Goal: Leave review/rating

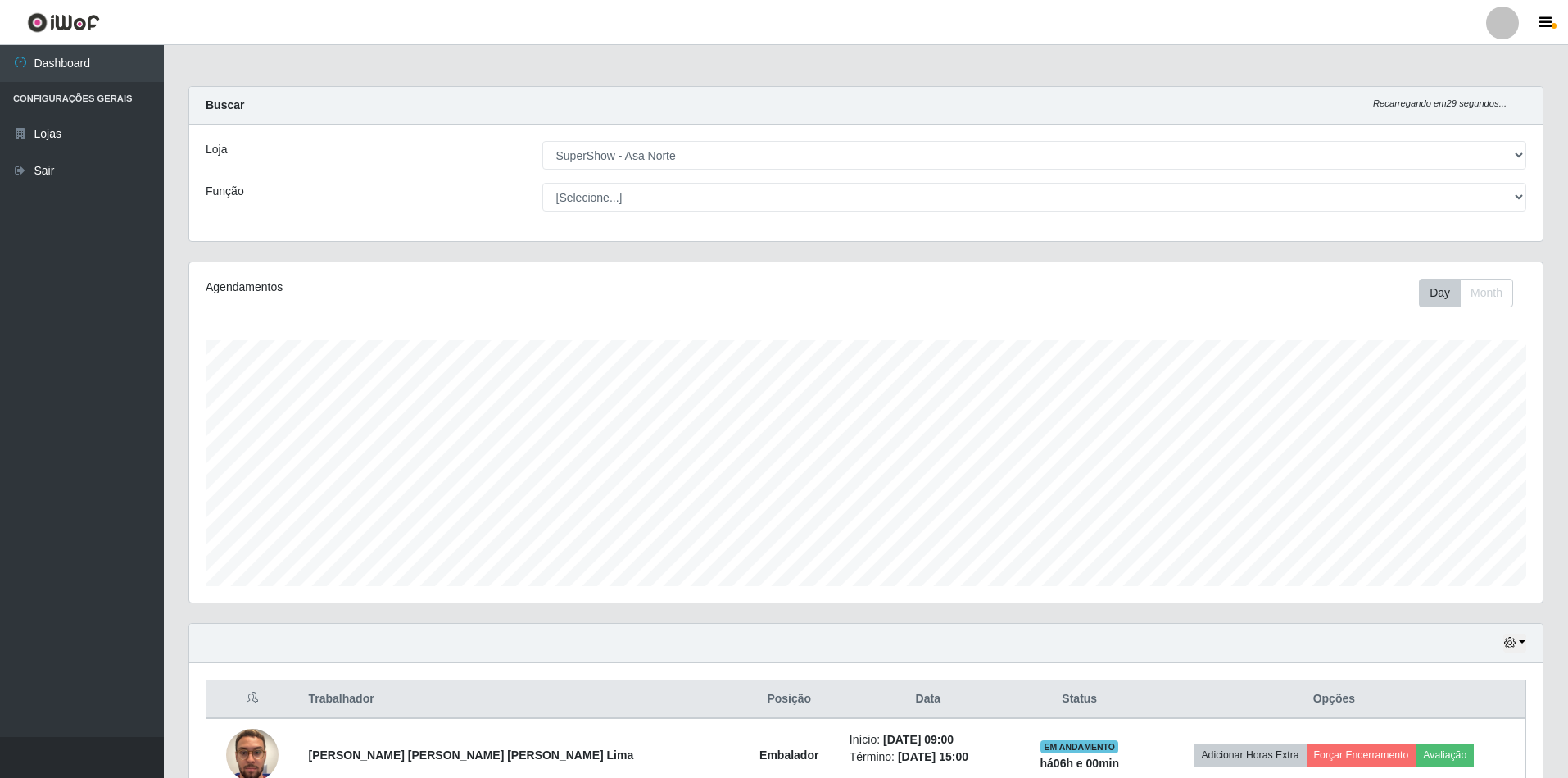
select select "71"
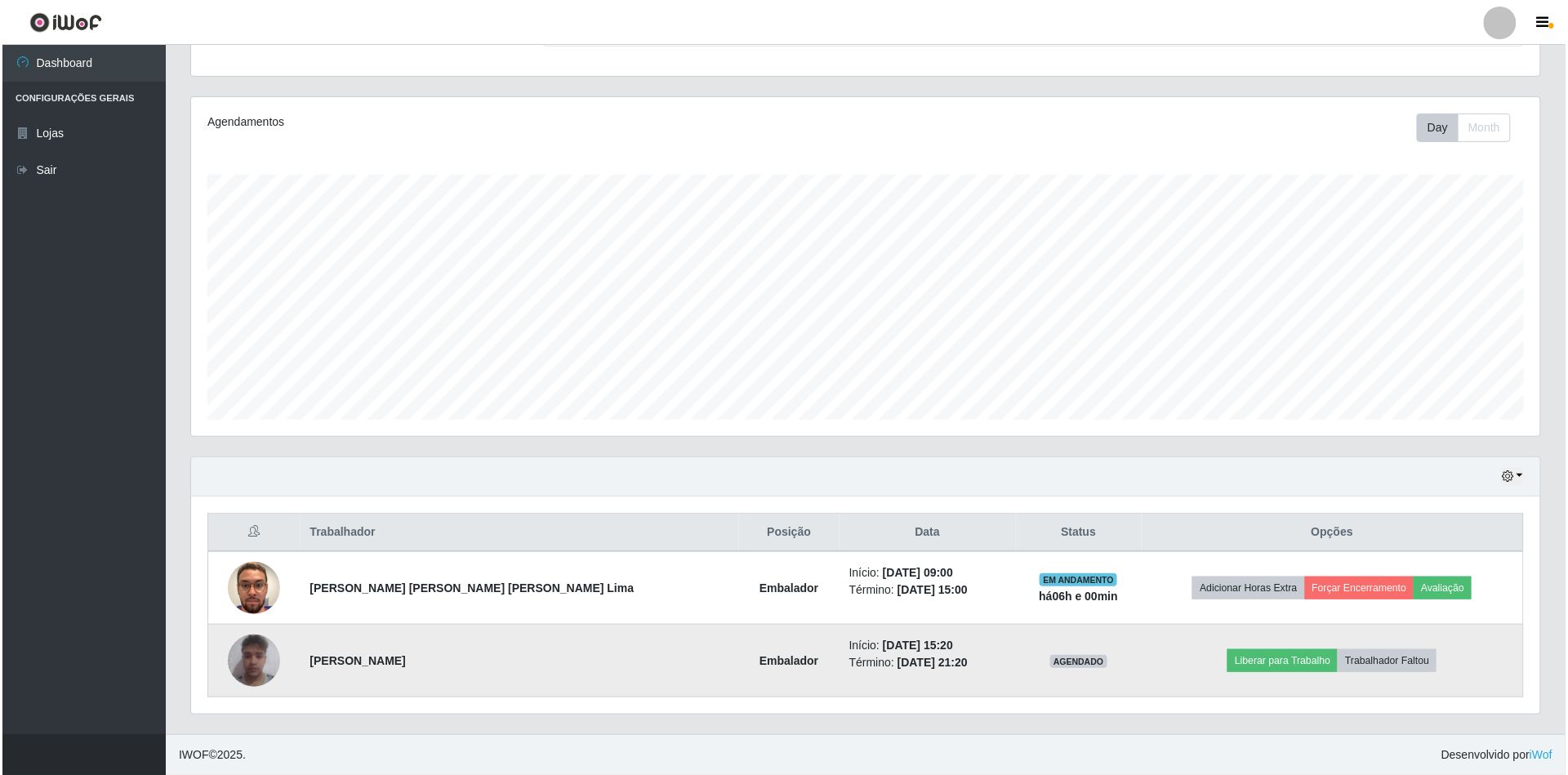
scroll to position [340, 1349]
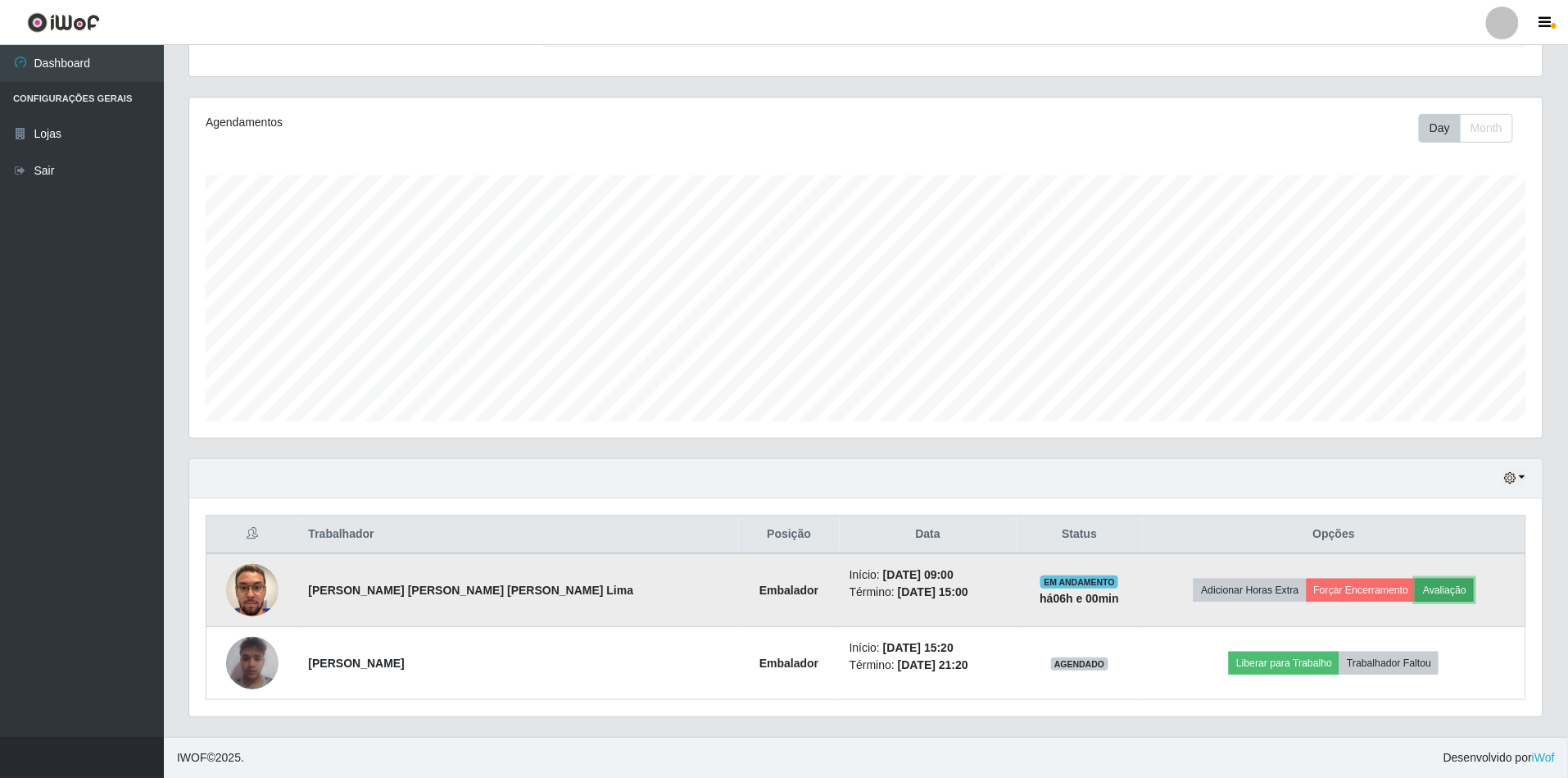
click at [1433, 585] on button "Avaliação" at bounding box center [1444, 590] width 58 height 23
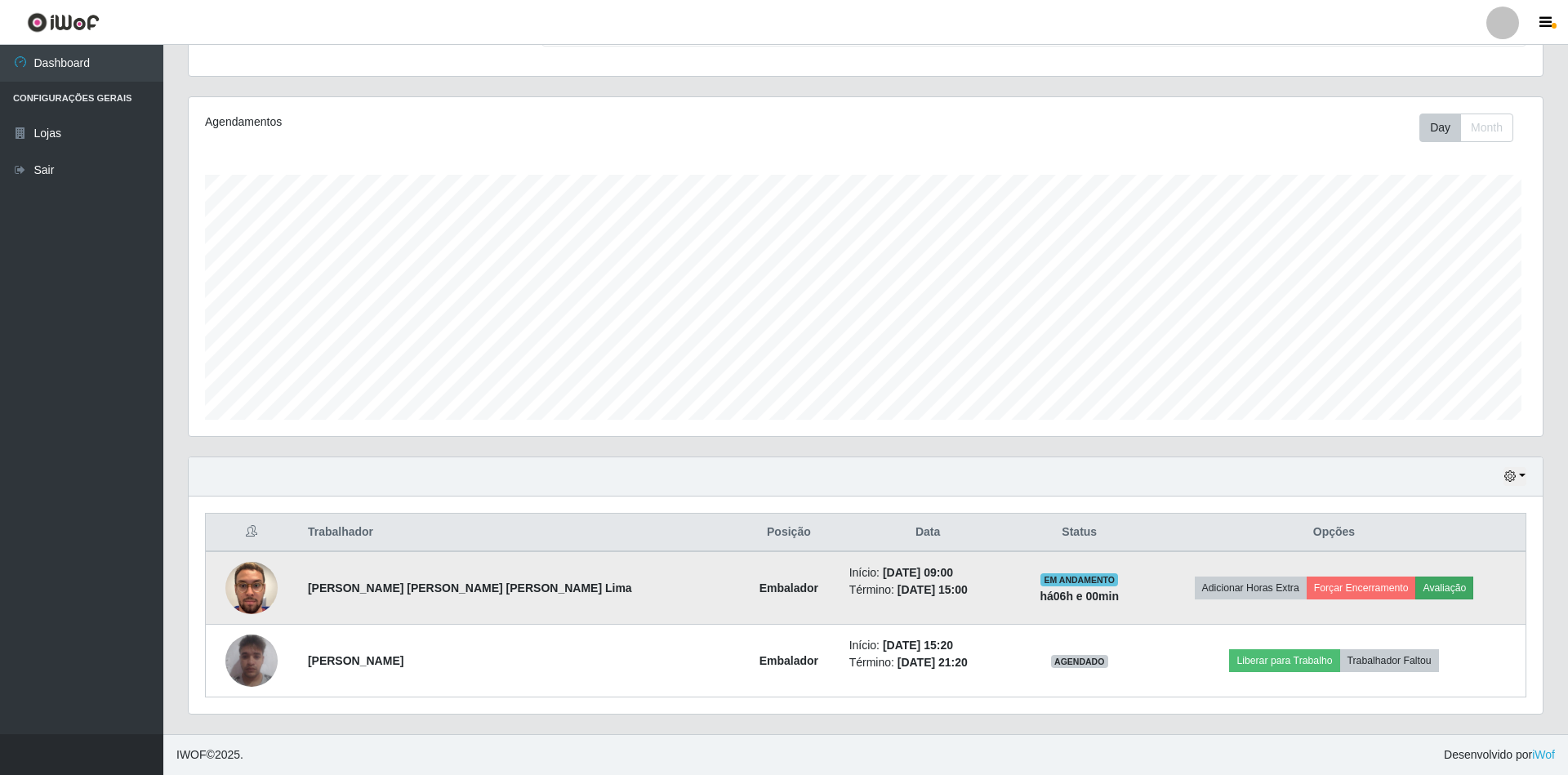
scroll to position [340, 1334]
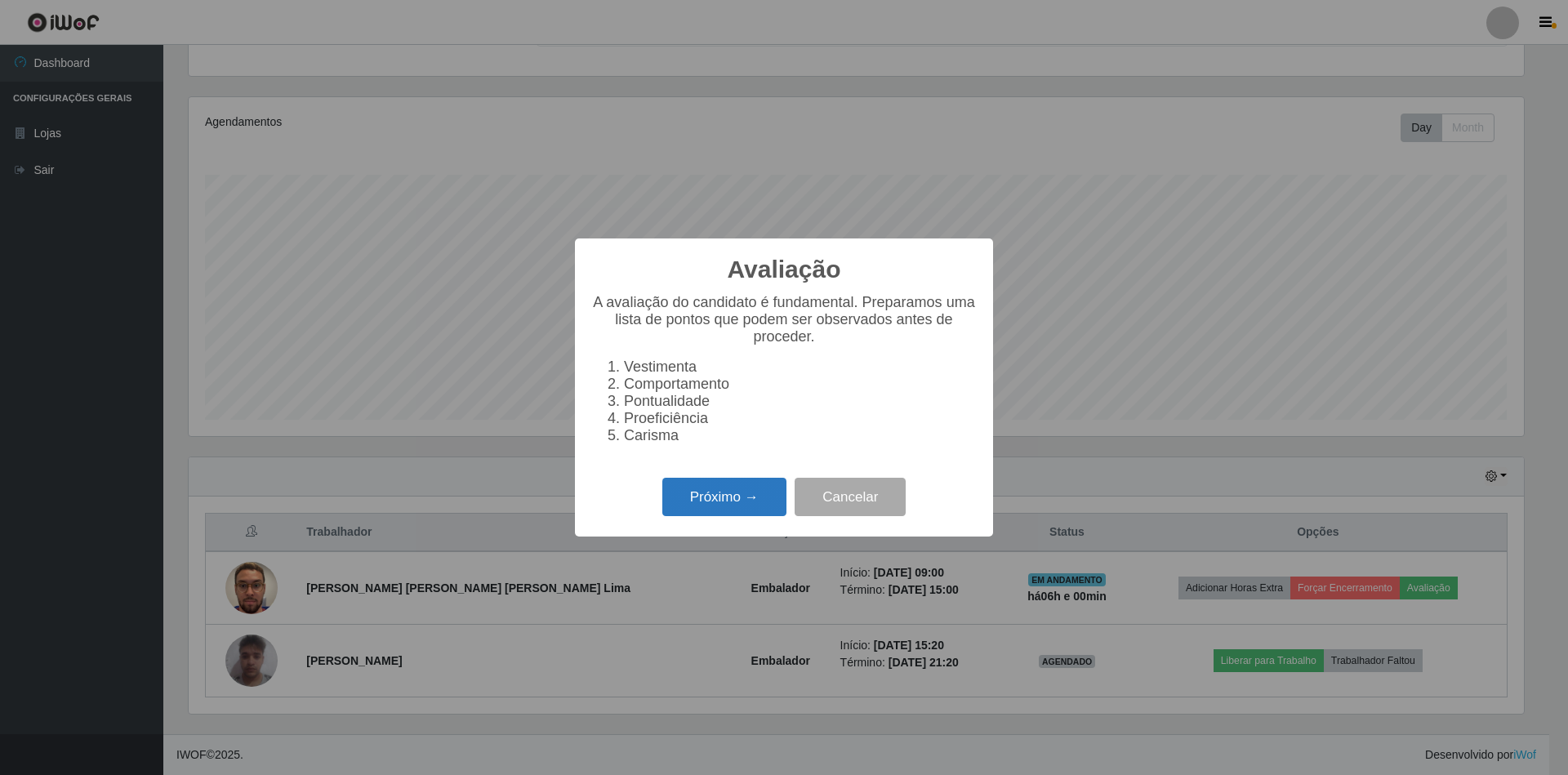
click at [747, 510] on button "Próximo →" at bounding box center [724, 496] width 124 height 38
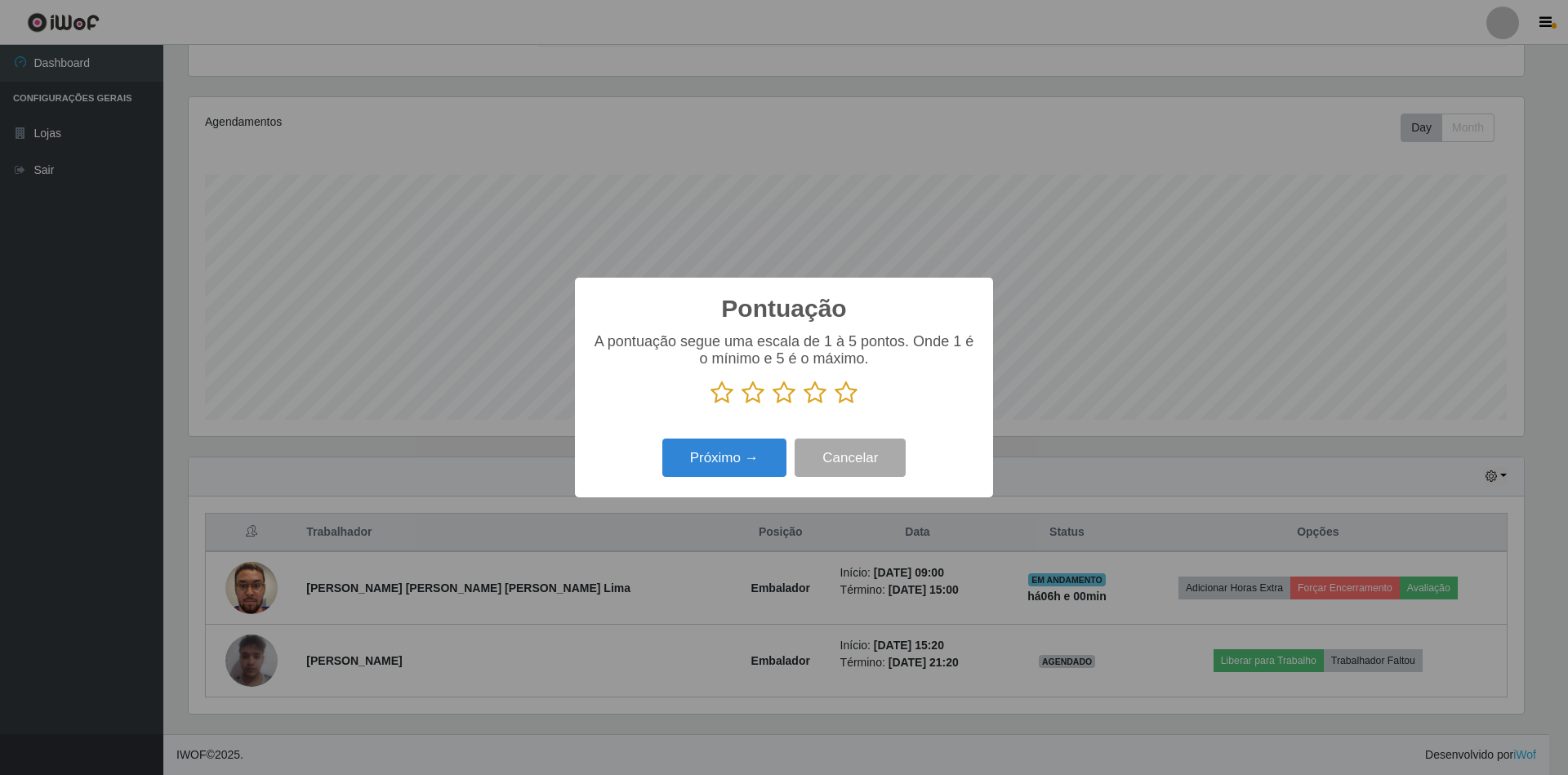
click at [837, 392] on icon at bounding box center [845, 392] width 23 height 25
click at [834, 405] on input "radio" at bounding box center [834, 405] width 0 height 0
click at [755, 444] on button "Próximo →" at bounding box center [724, 457] width 124 height 38
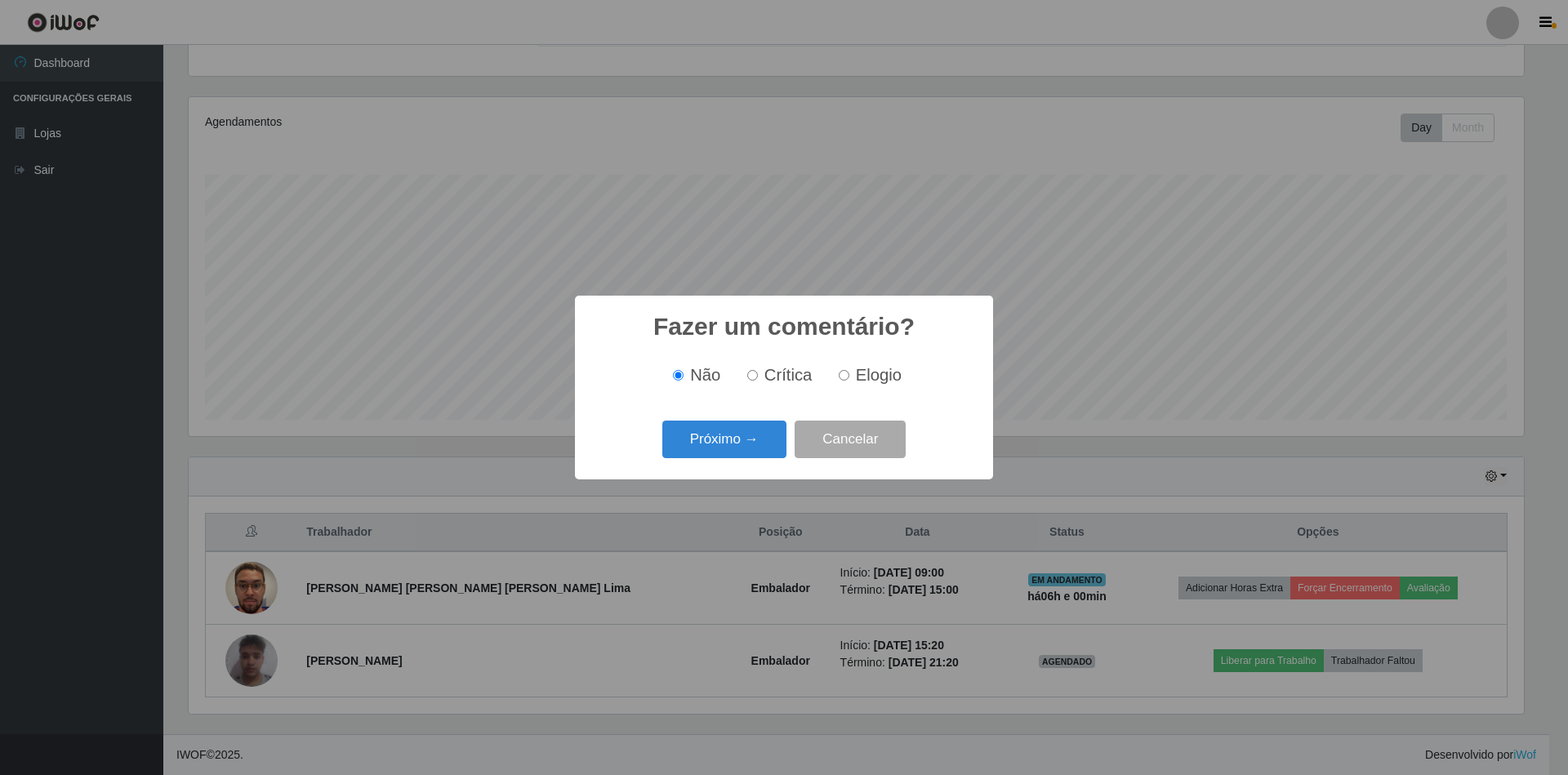
click at [844, 377] on input "Elogio" at bounding box center [844, 375] width 11 height 11
radio input "true"
click at [752, 434] on button "Próximo →" at bounding box center [724, 439] width 124 height 38
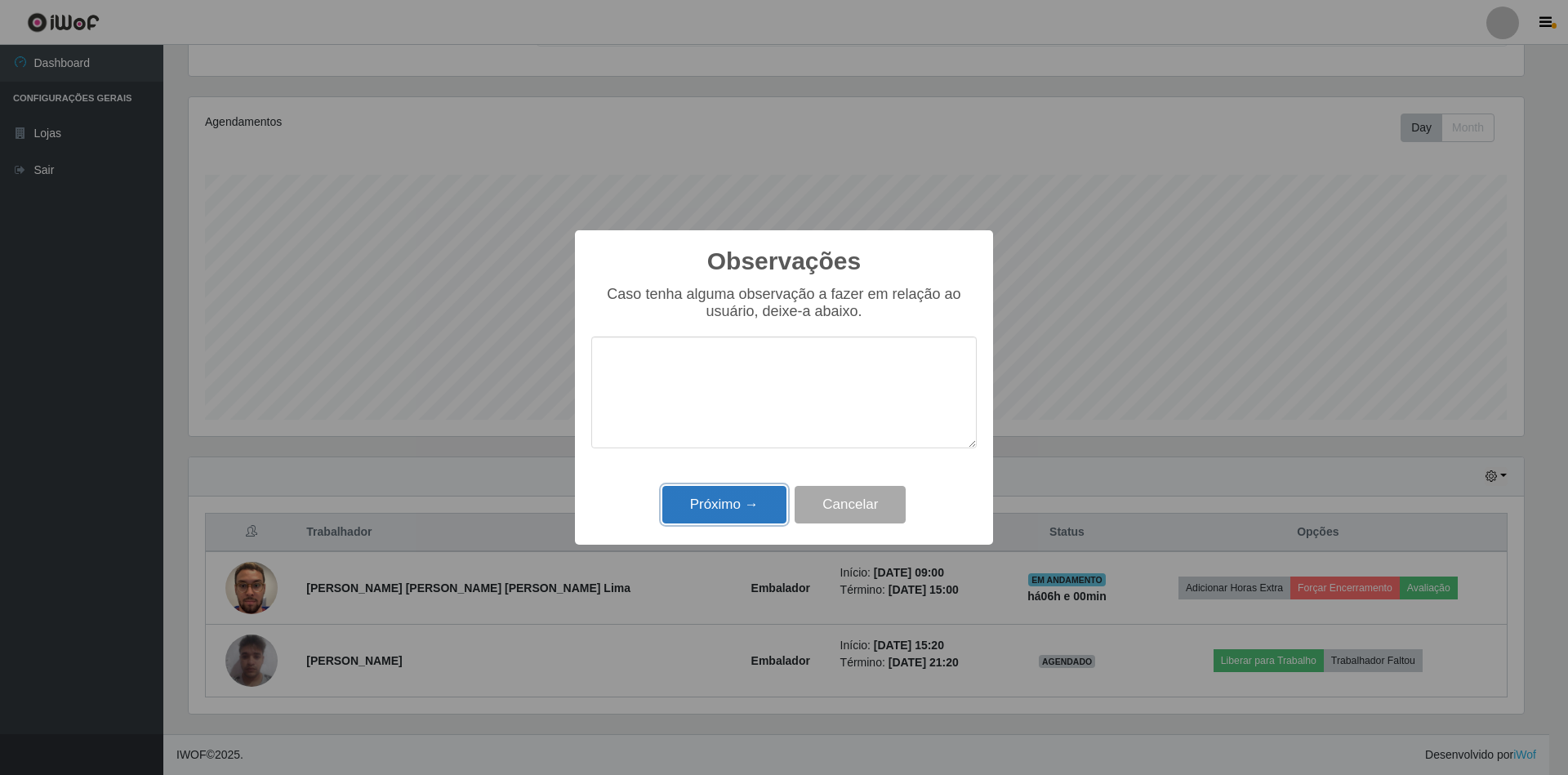
click at [749, 491] on button "Próximo →" at bounding box center [724, 505] width 124 height 38
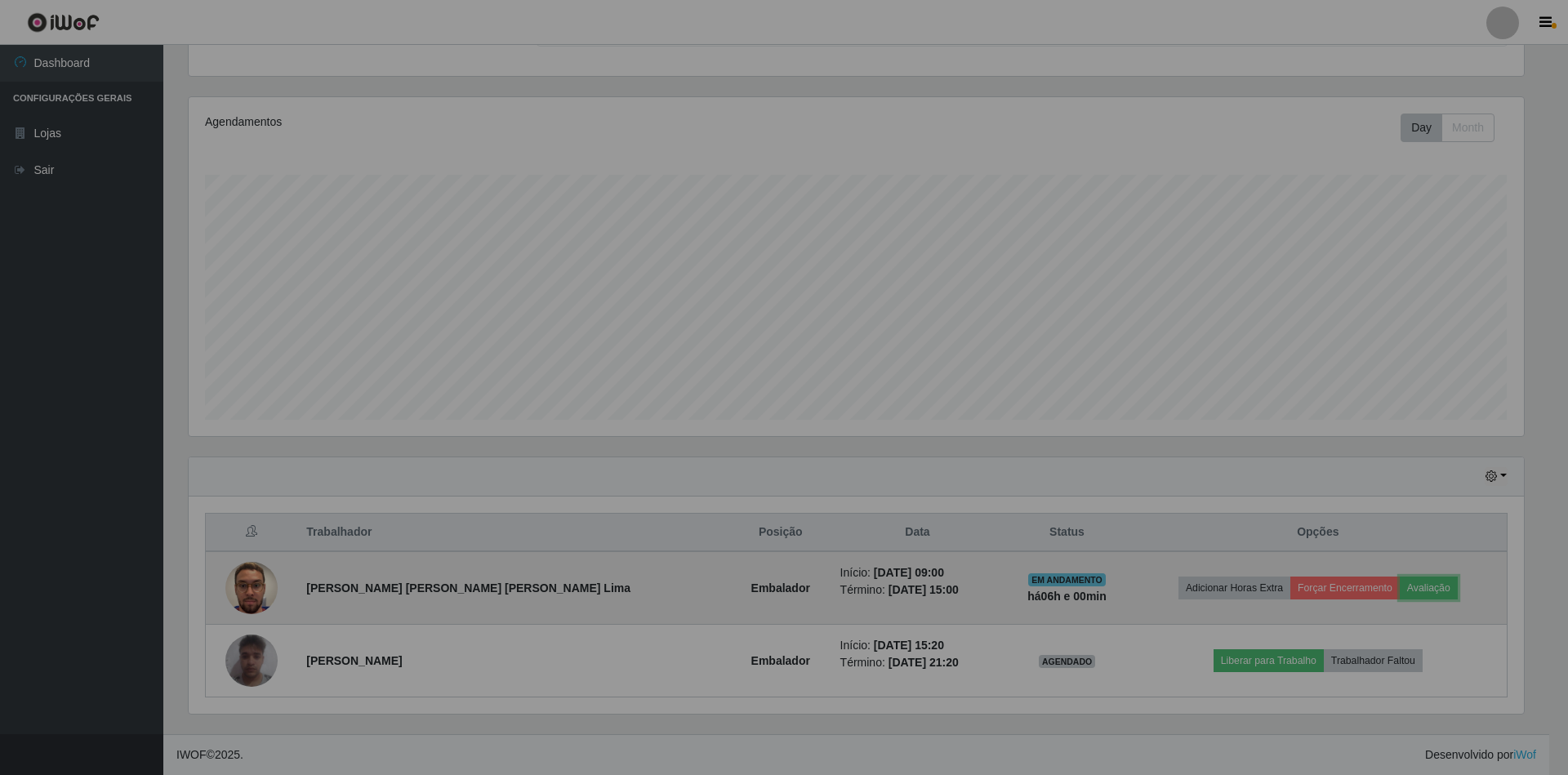
scroll to position [340, 1349]
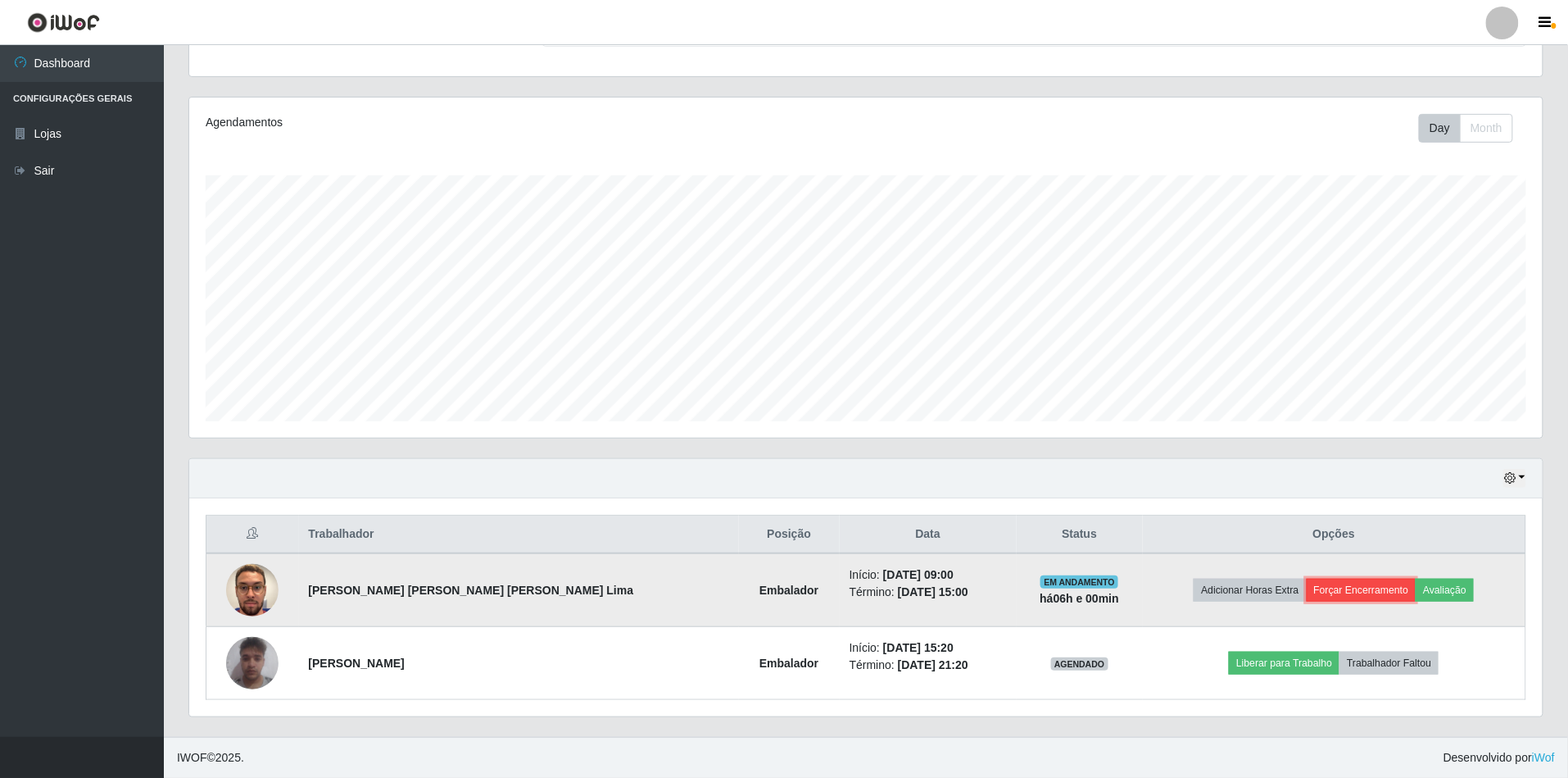
click at [1324, 592] on button "Forçar Encerramento" at bounding box center [1361, 590] width 109 height 23
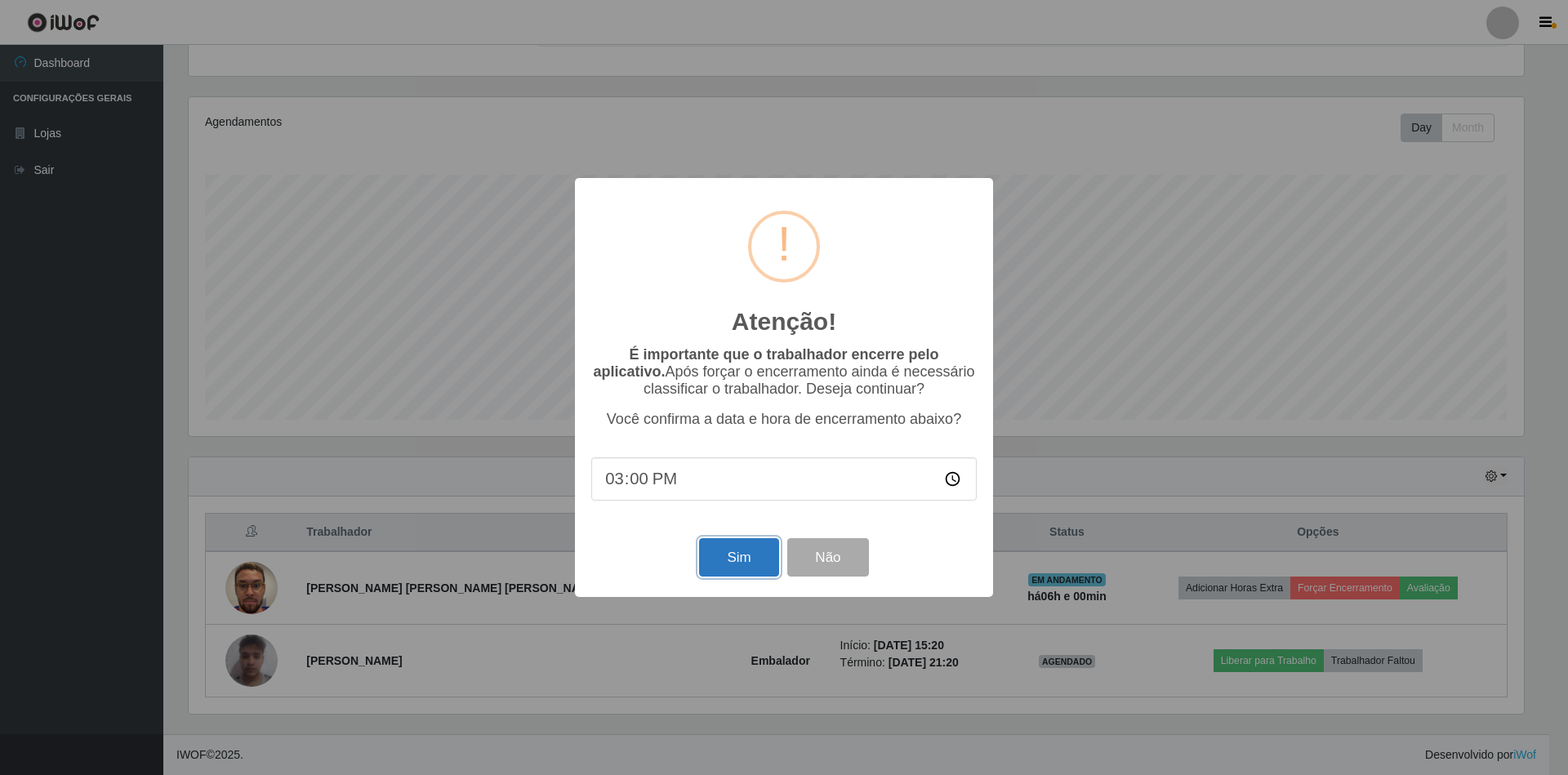
click at [733, 566] on button "Sim" at bounding box center [739, 557] width 80 height 38
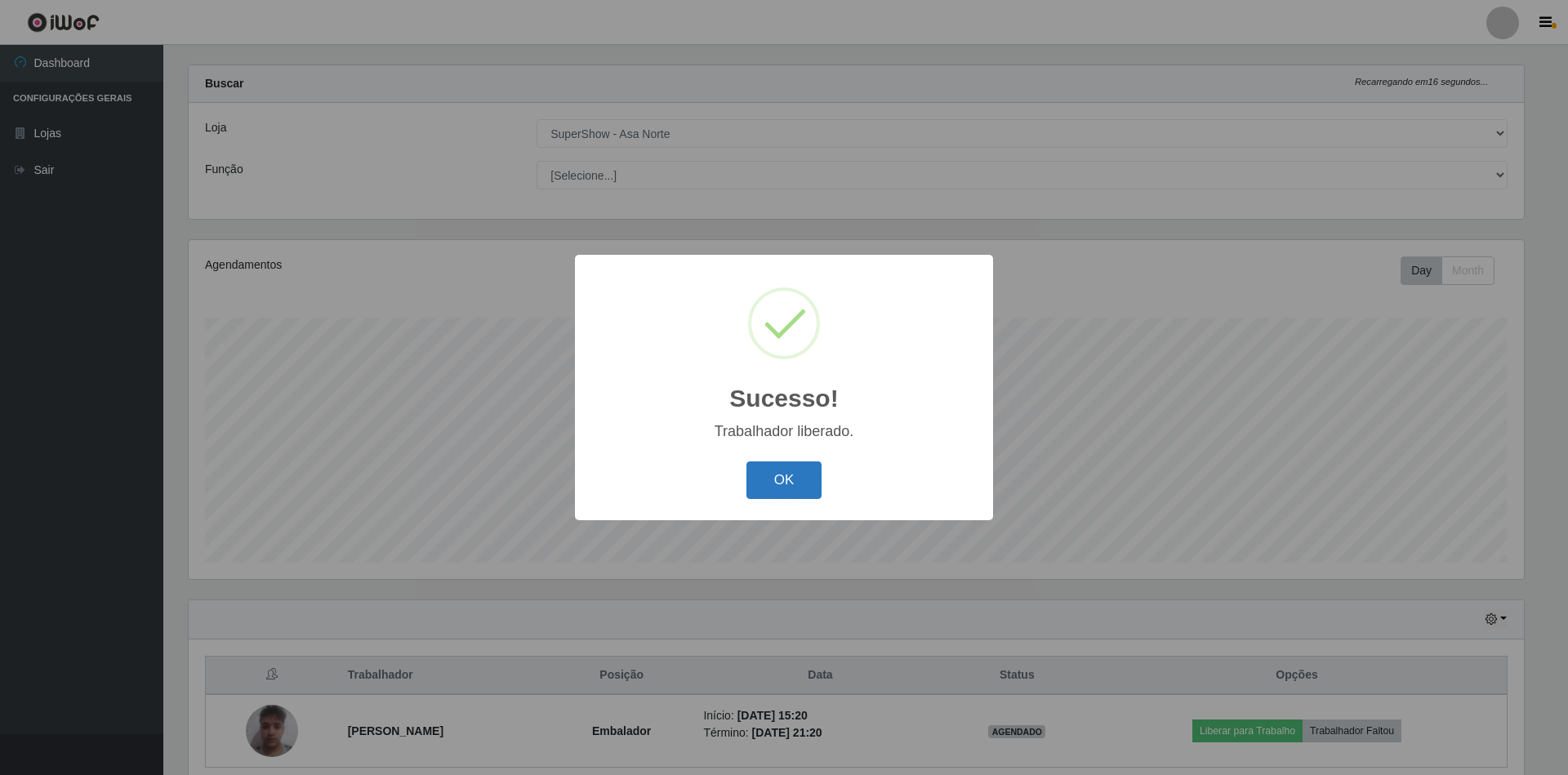
click at [798, 476] on button "OK" at bounding box center [784, 480] width 76 height 38
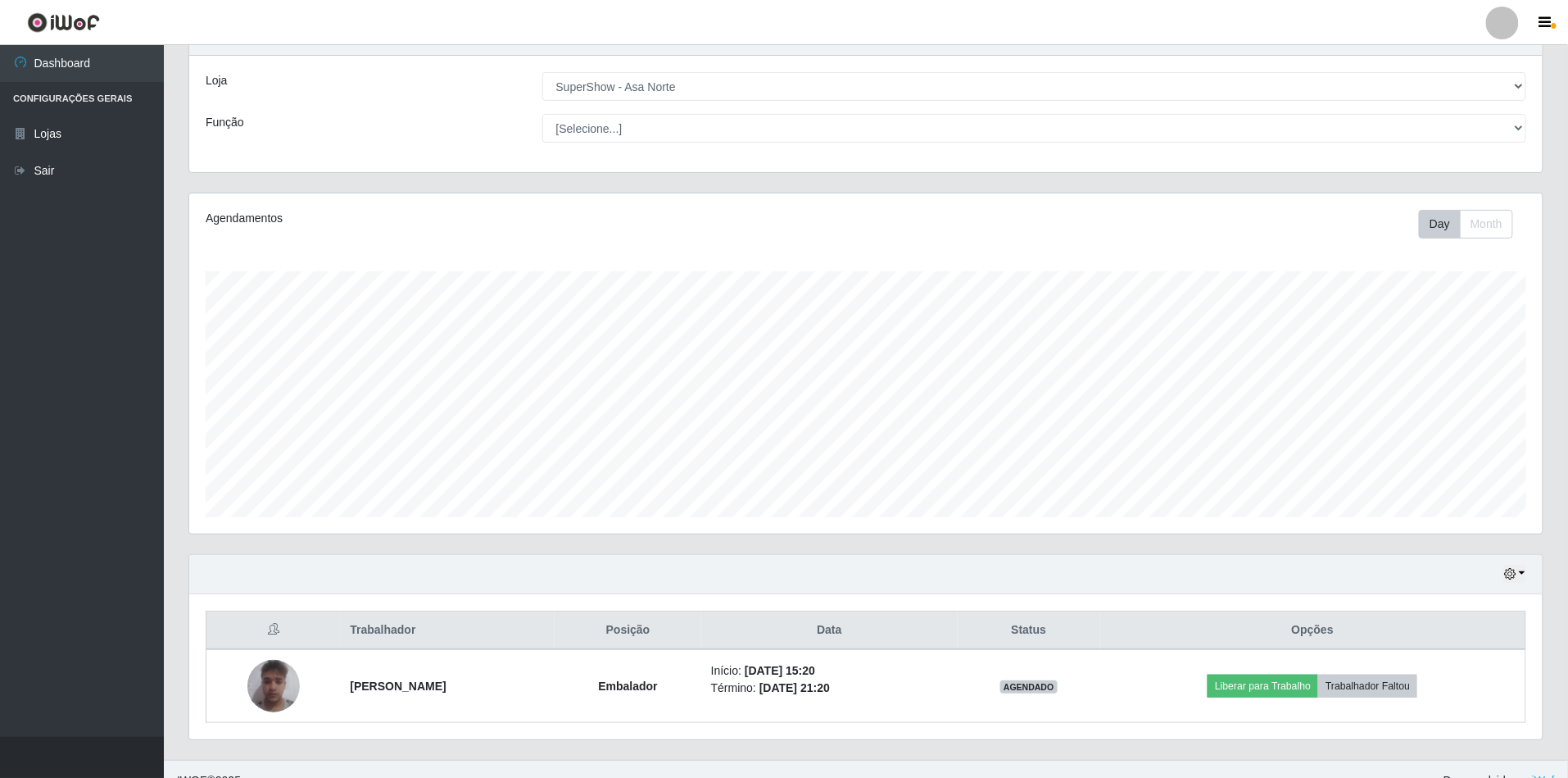
scroll to position [95, 0]
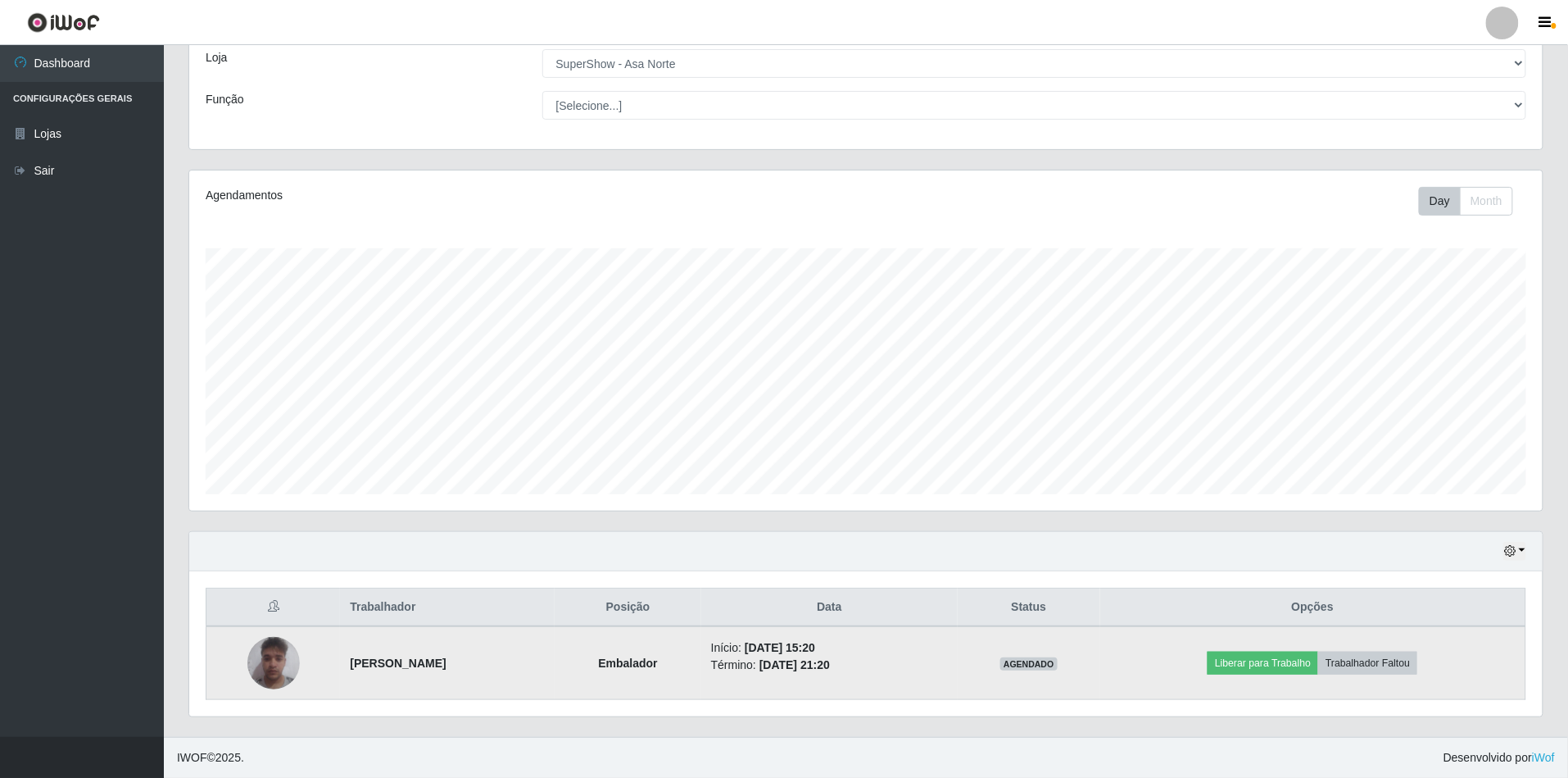
click at [282, 658] on img at bounding box center [273, 663] width 52 height 70
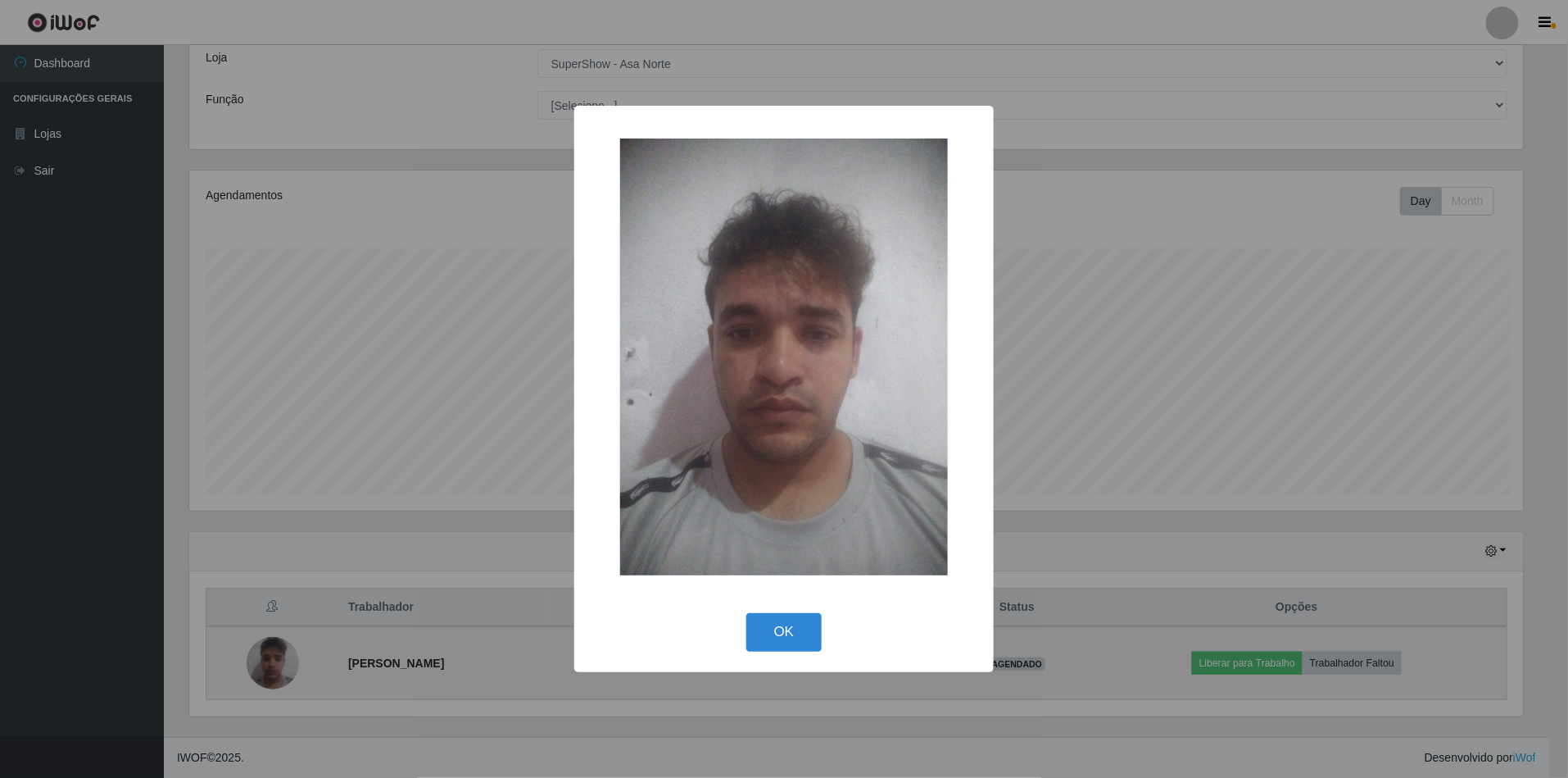
scroll to position [341, 1338]
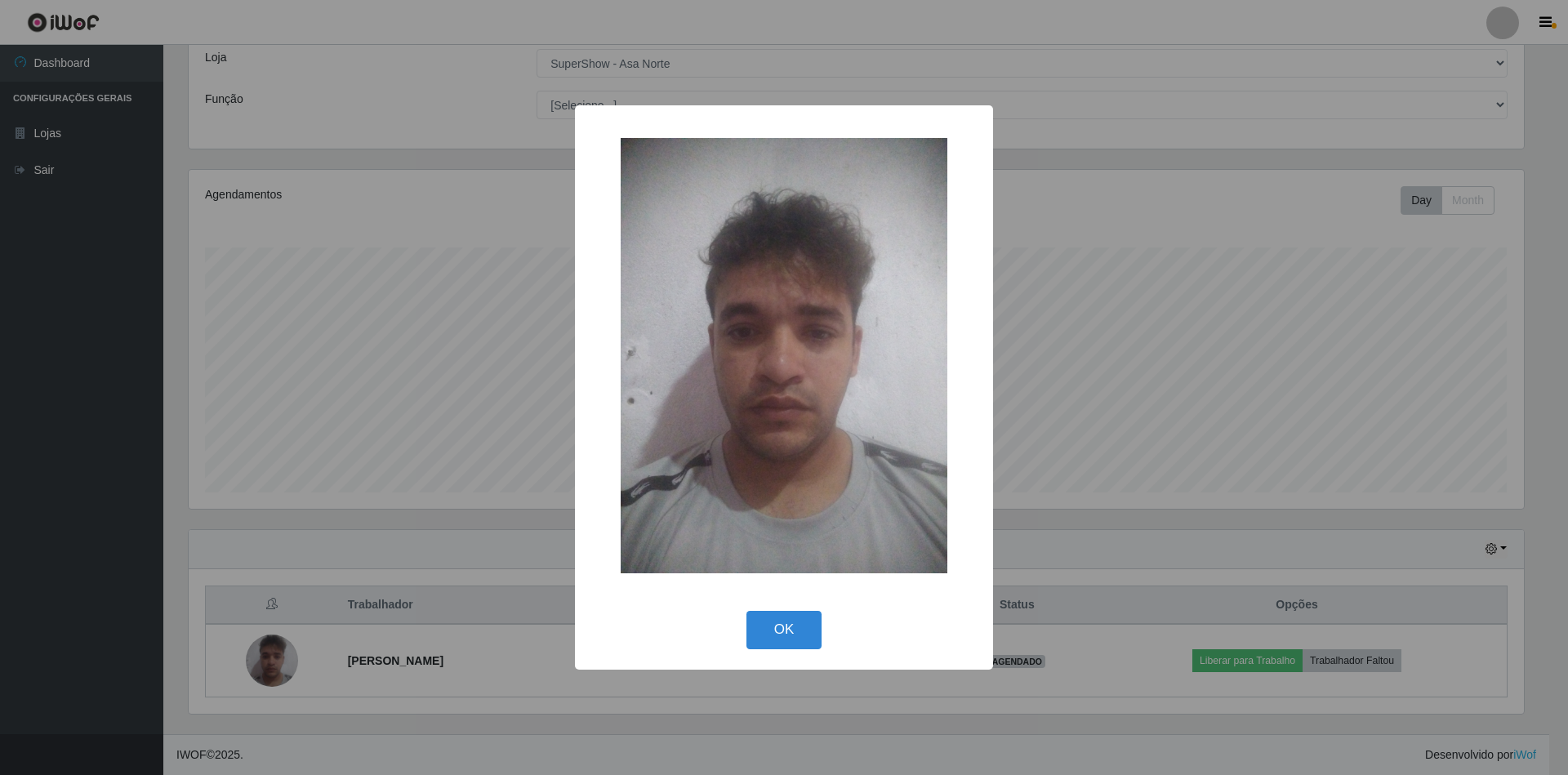
click at [459, 510] on div "× OK Cancel" at bounding box center [784, 387] width 1568 height 775
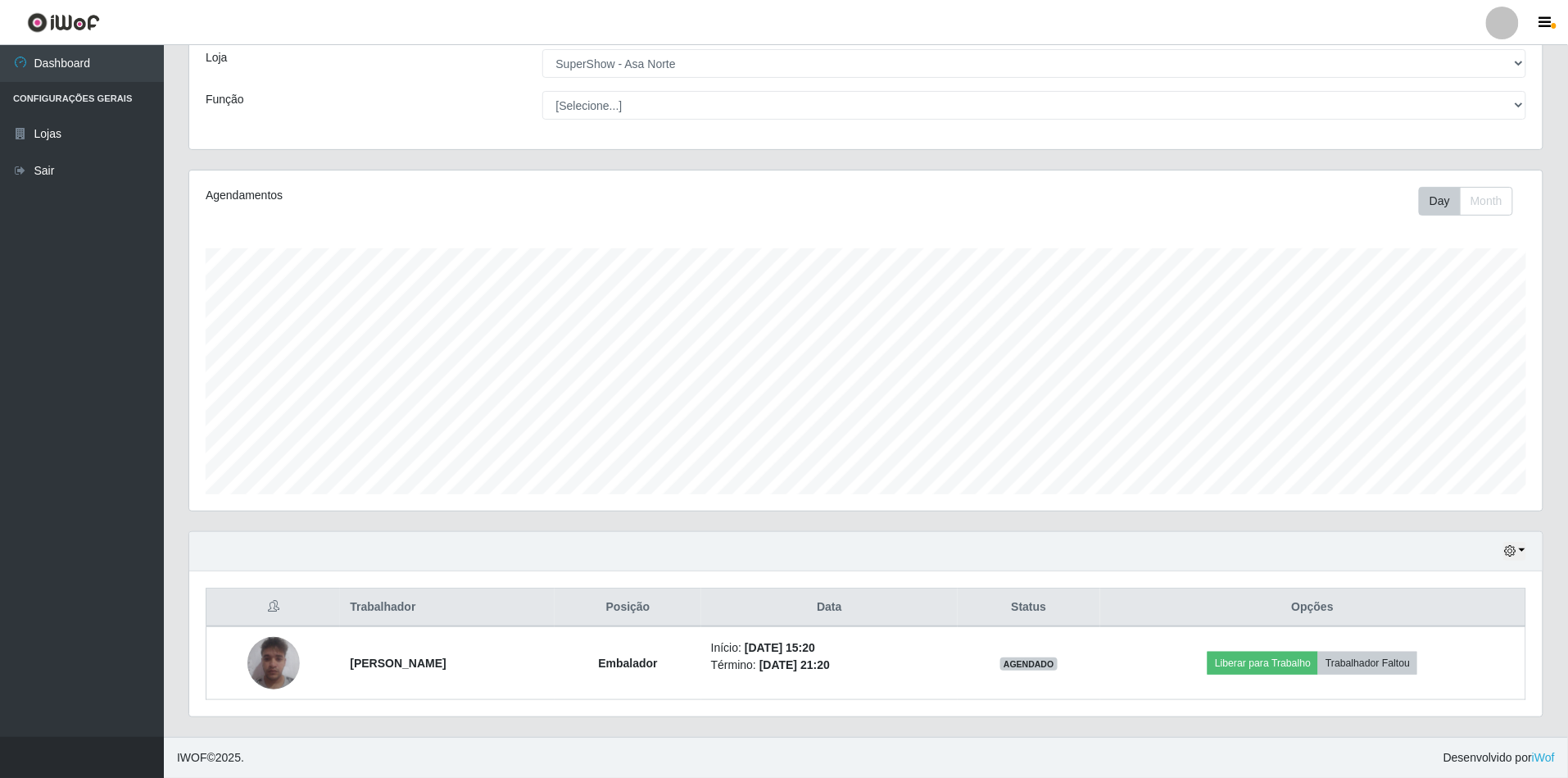
scroll to position [341, 1353]
